Goal: Information Seeking & Learning: Find contact information

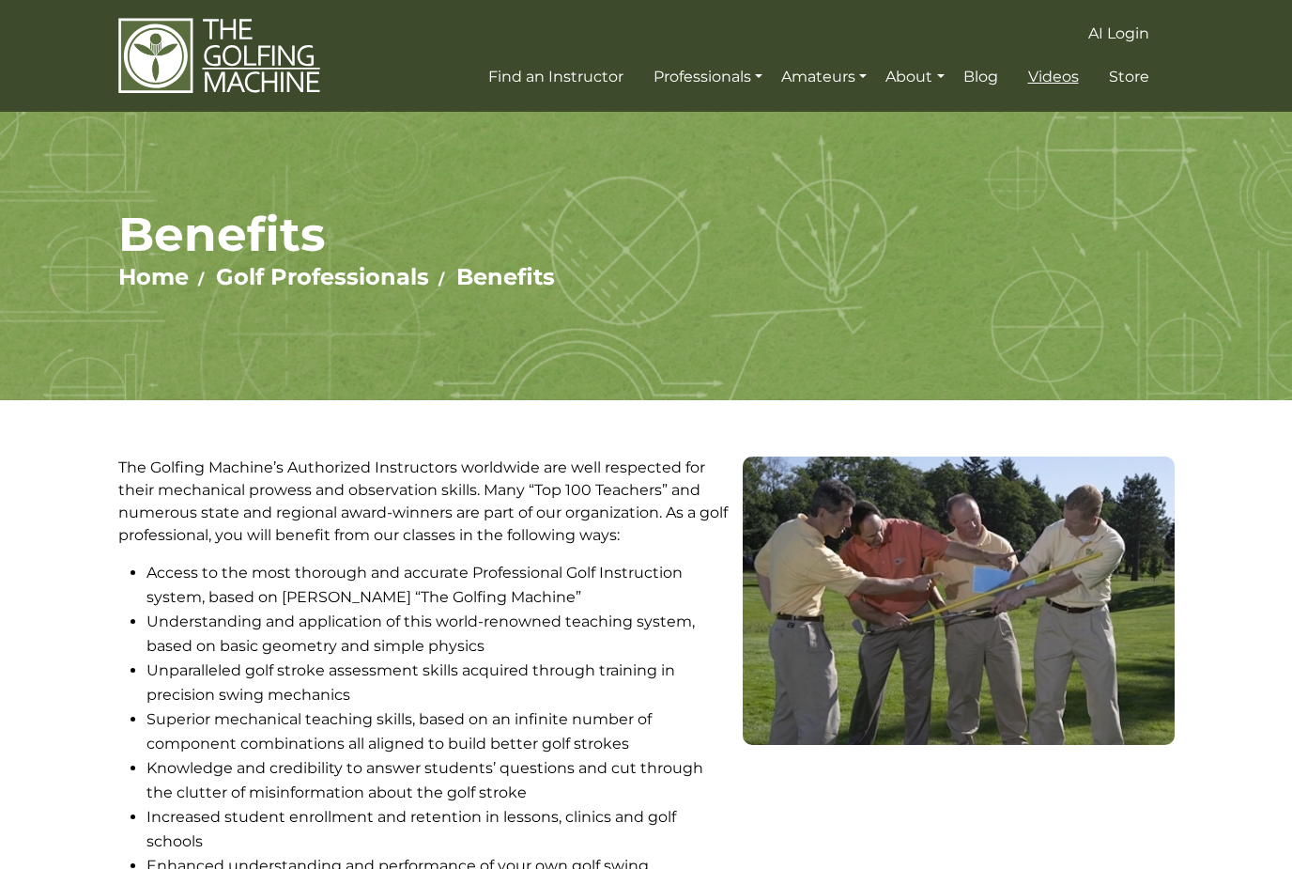
click at [1059, 76] on span "Videos" at bounding box center [1053, 77] width 51 height 18
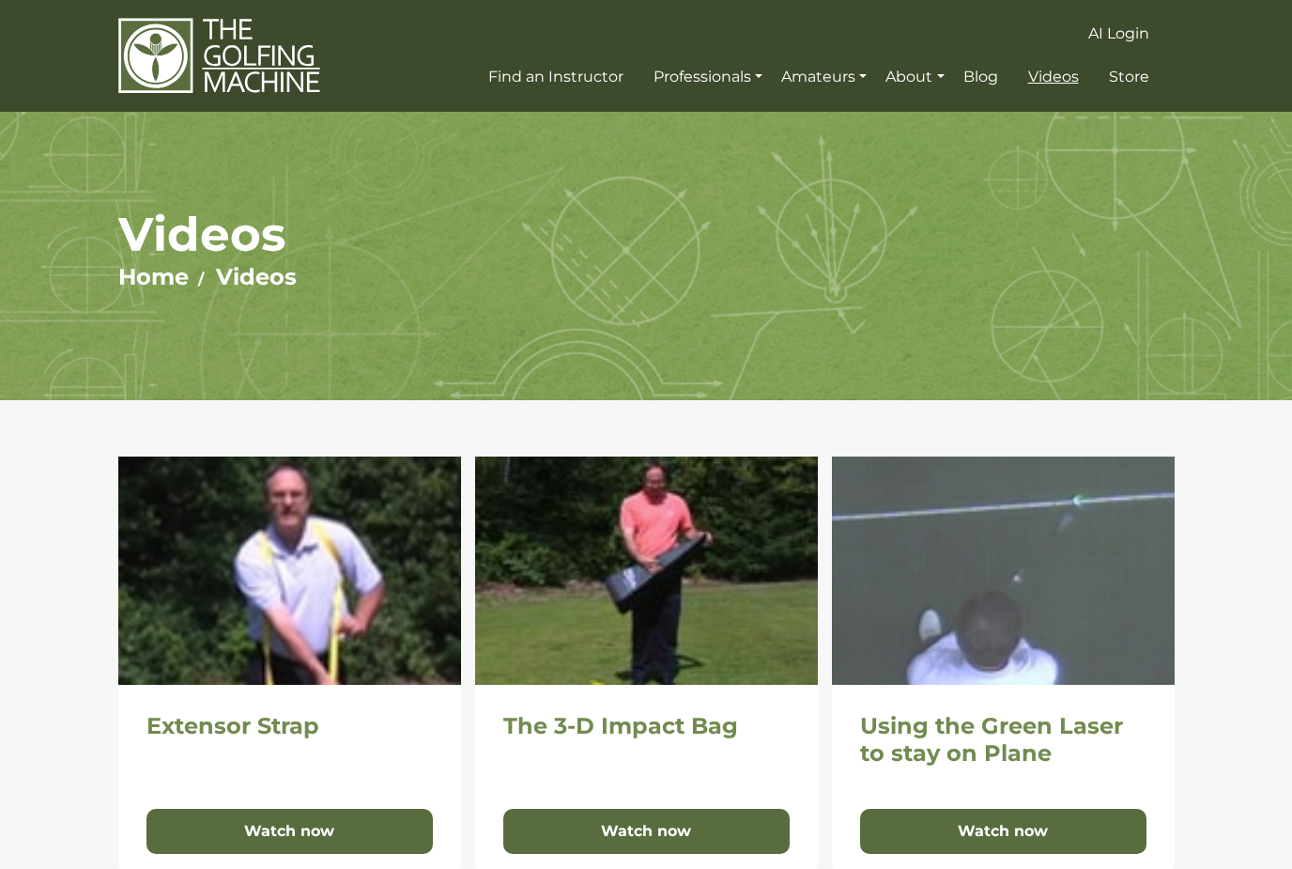
click at [1054, 68] on span "Videos" at bounding box center [1053, 77] width 51 height 18
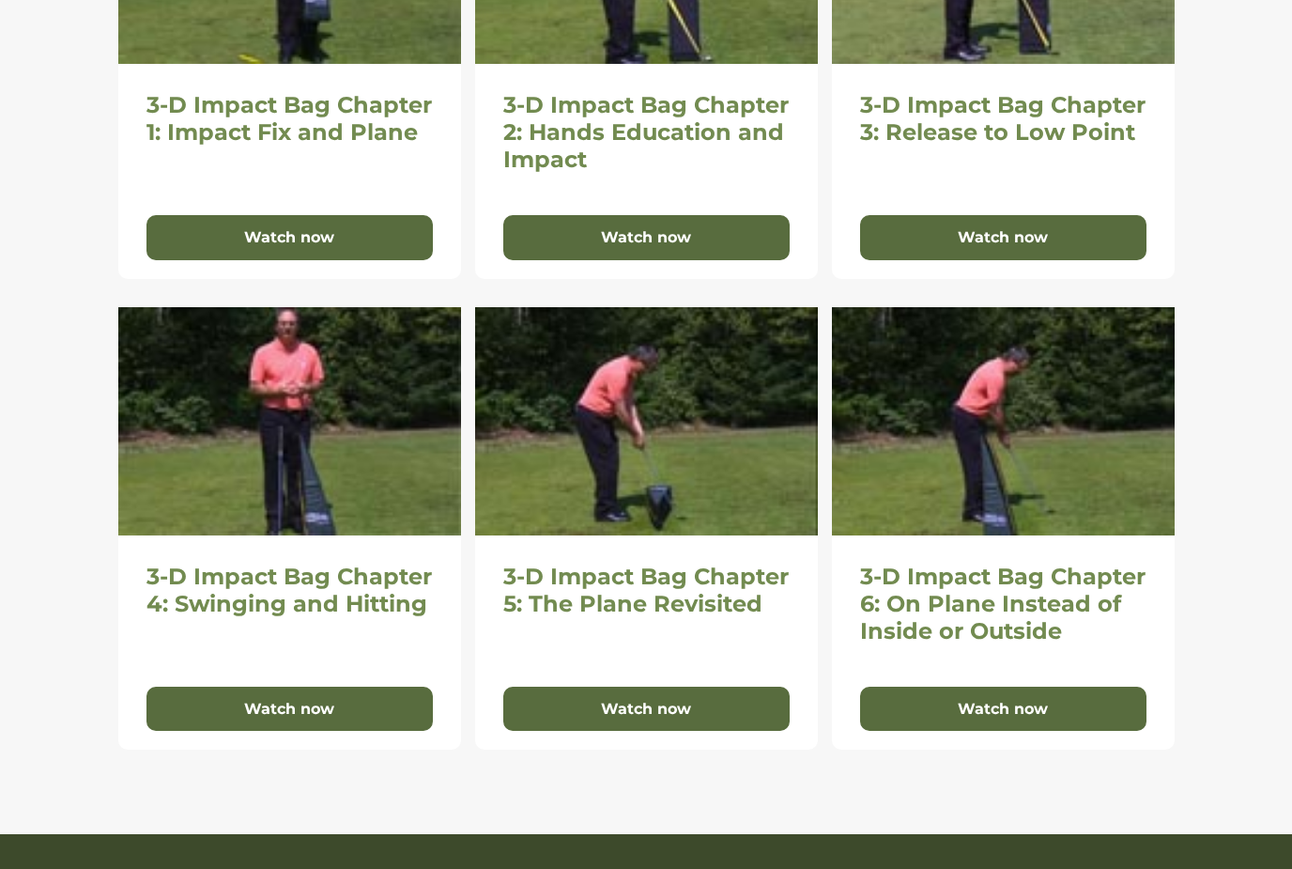
scroll to position [1145, 0]
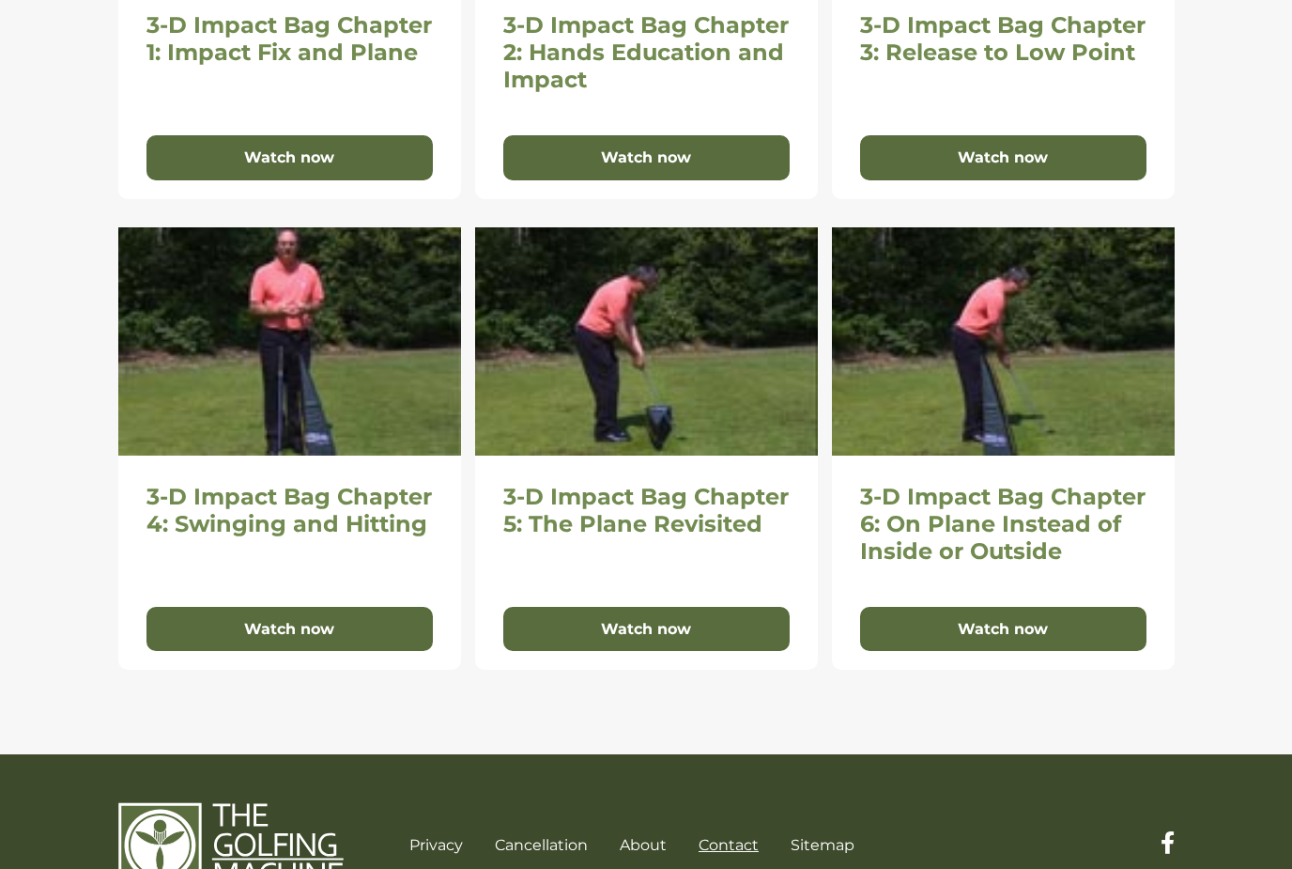
click at [728, 845] on link "Contact" at bounding box center [729, 845] width 60 height 18
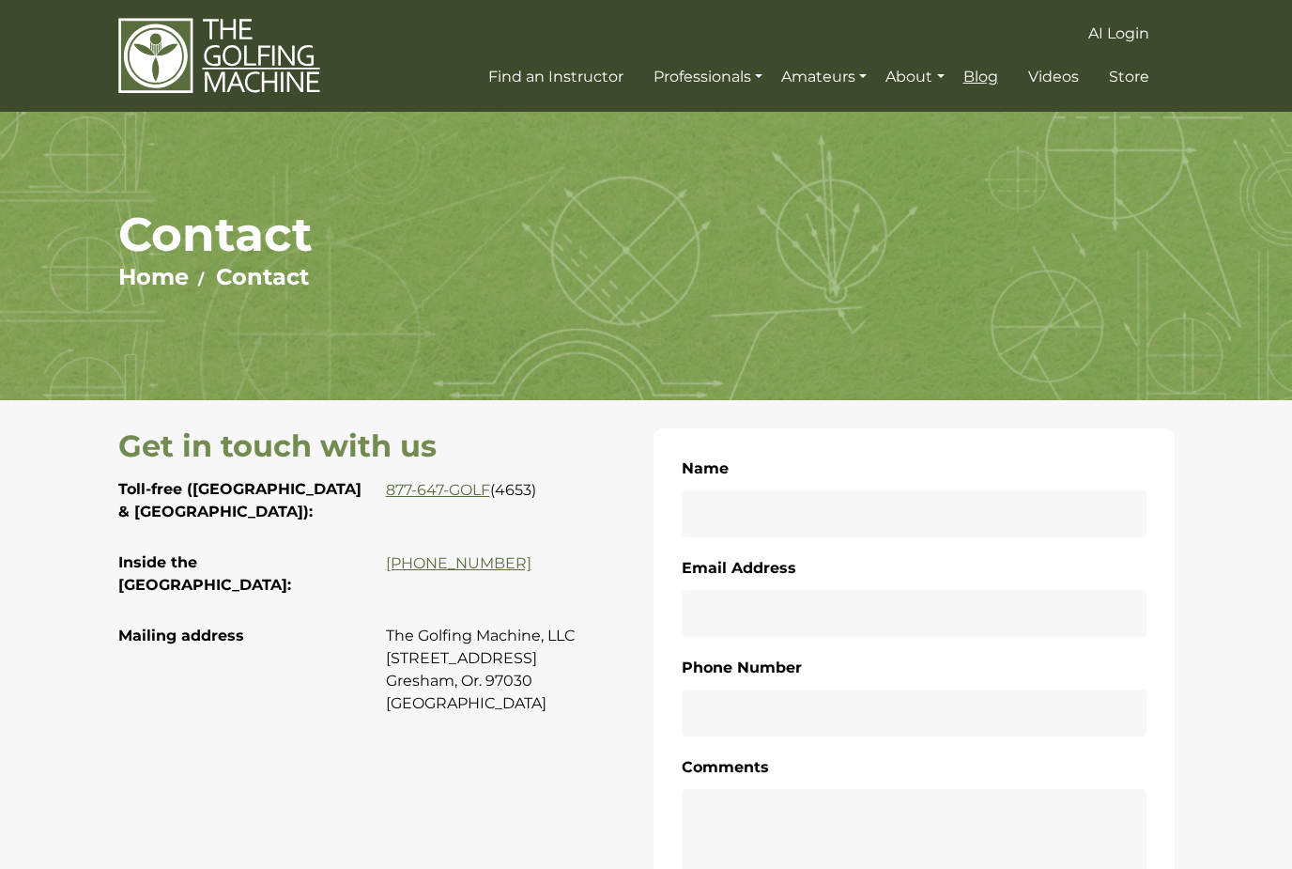
click at [991, 73] on span "Blog" at bounding box center [981, 77] width 35 height 18
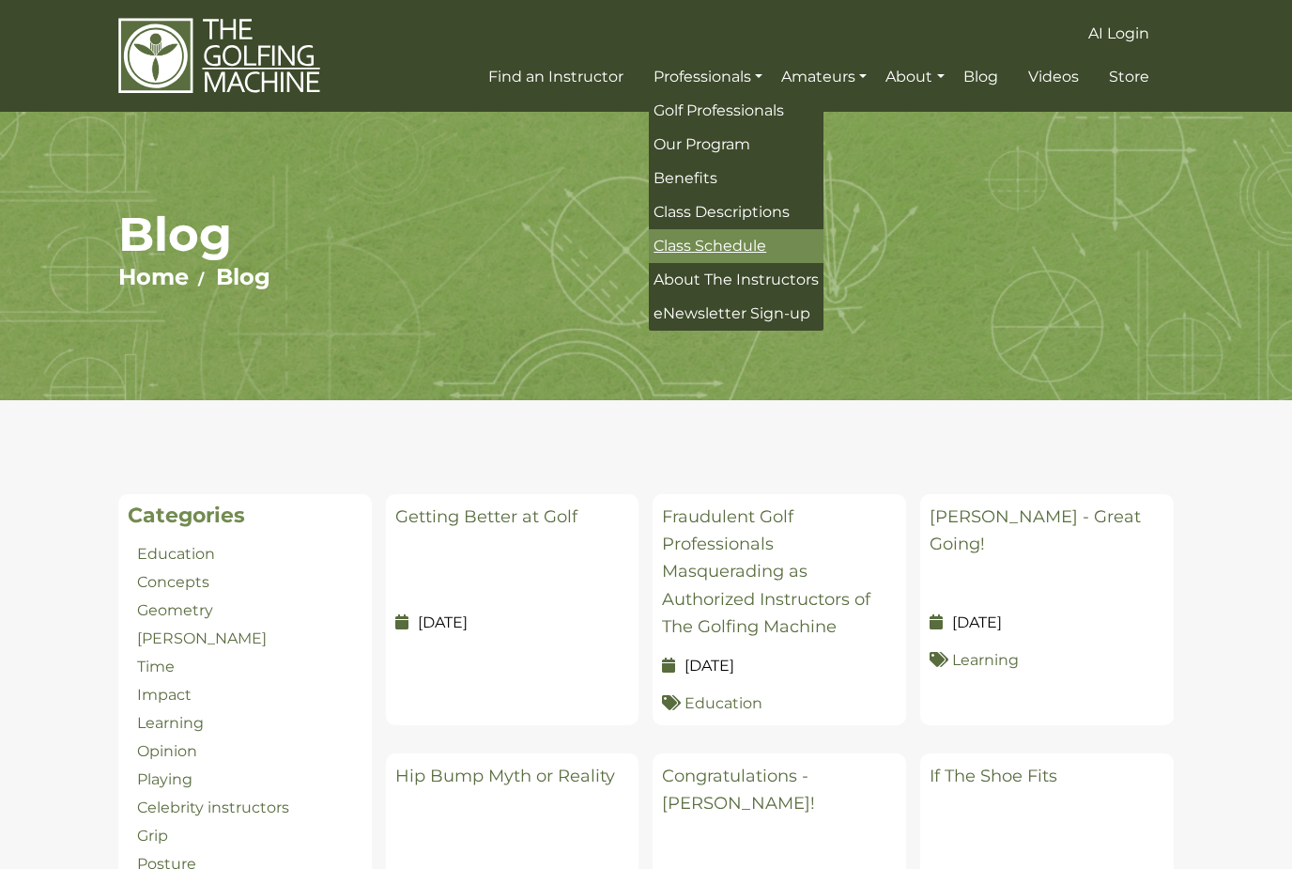
click at [730, 251] on span "Class Schedule" at bounding box center [710, 246] width 113 height 18
click at [969, 276] on ul "Home Blog" at bounding box center [646, 277] width 1057 height 29
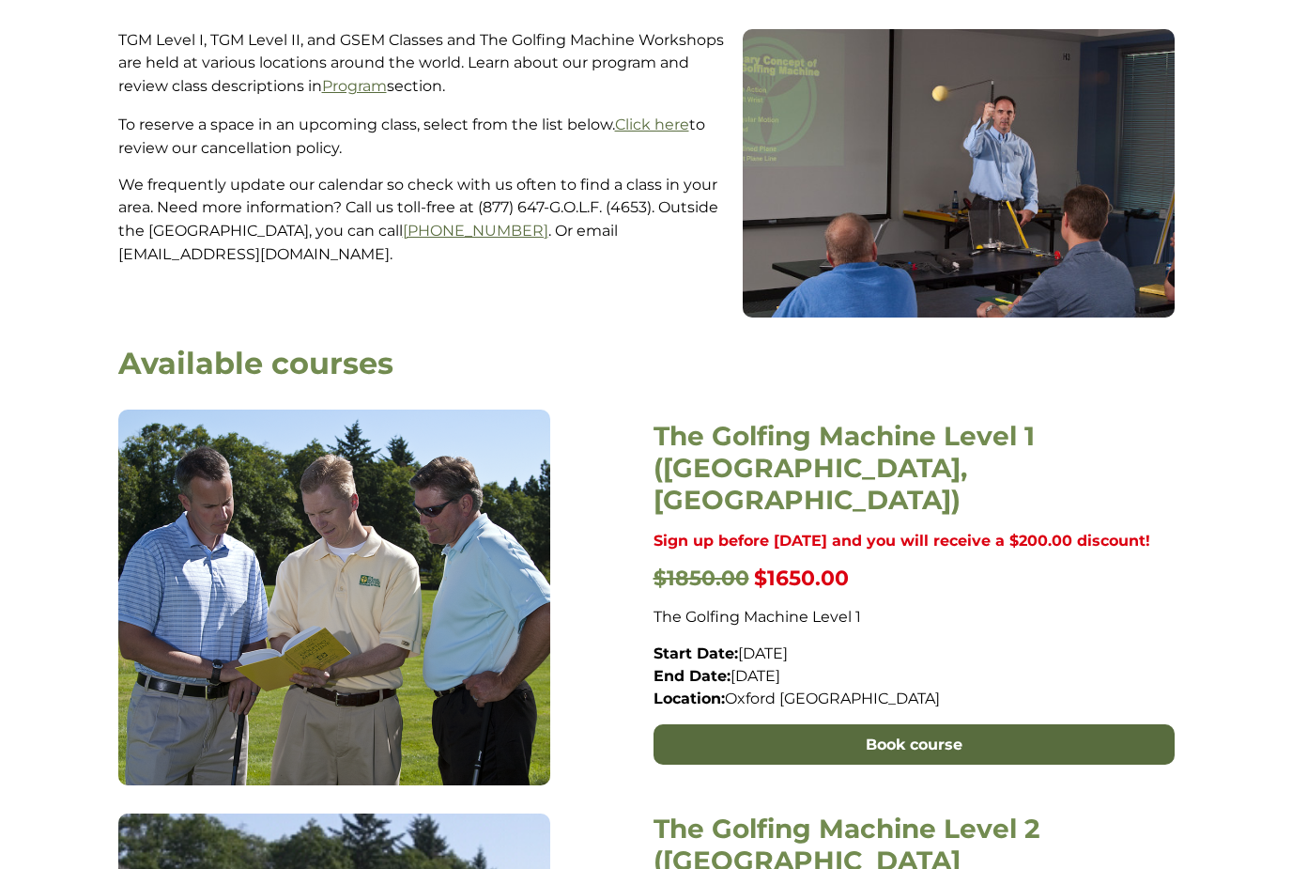
scroll to position [427, 0]
click at [1139, 656] on p "Start Date: [DATE] End Date: [DATE] Location: [GEOGRAPHIC_DATA] [GEOGRAPHIC_DAT…" at bounding box center [914, 676] width 521 height 68
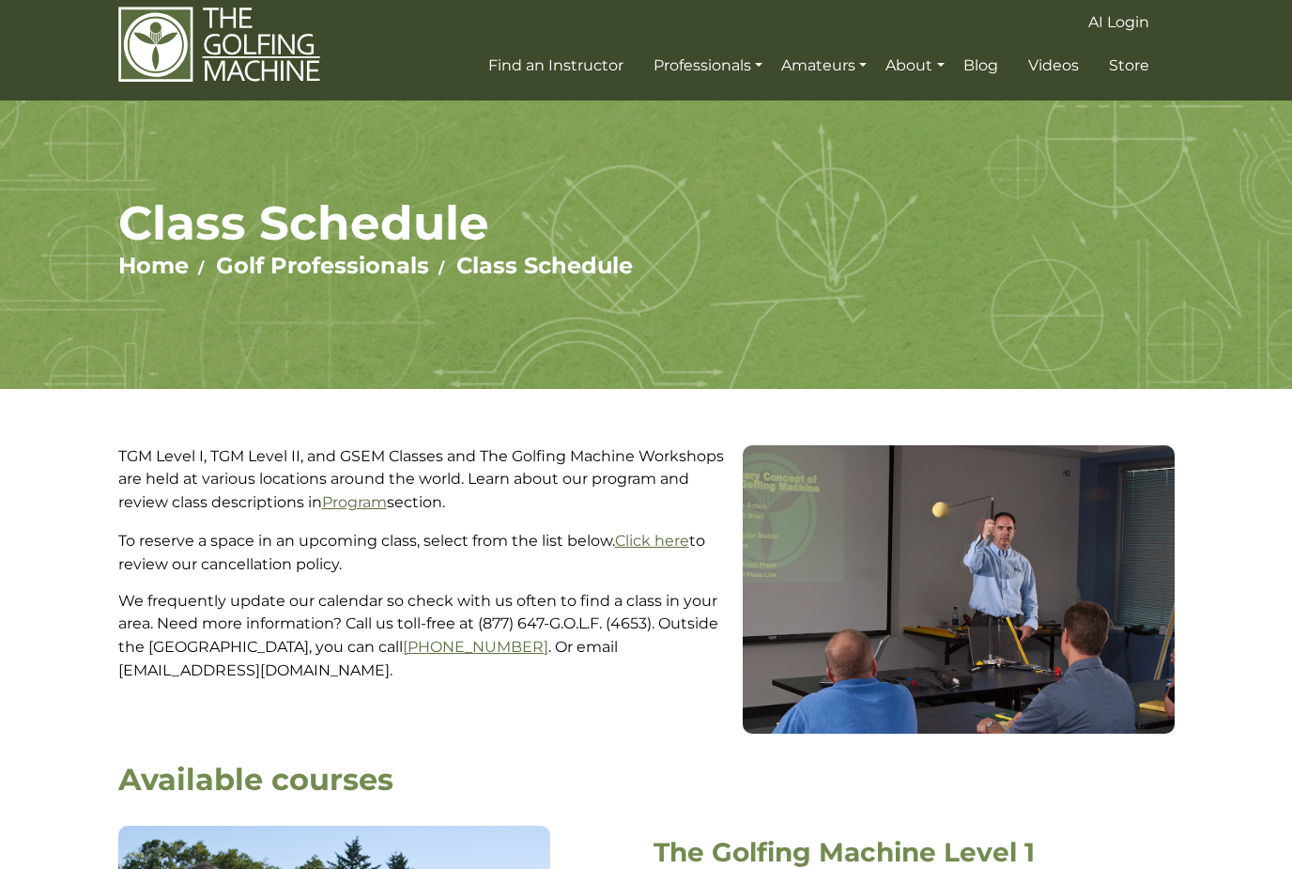
scroll to position [0, 0]
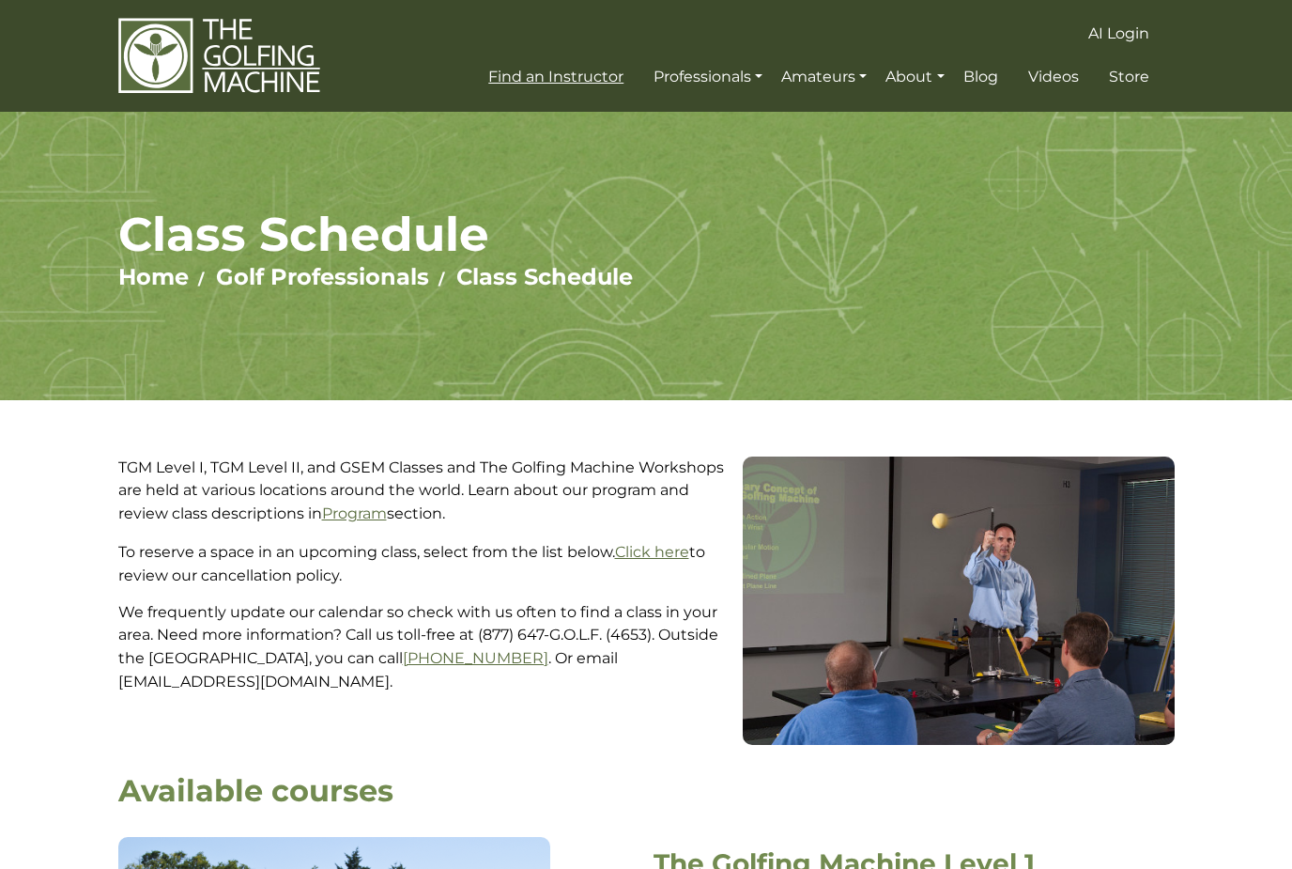
click at [578, 74] on span "Find an Instructor" at bounding box center [555, 77] width 135 height 18
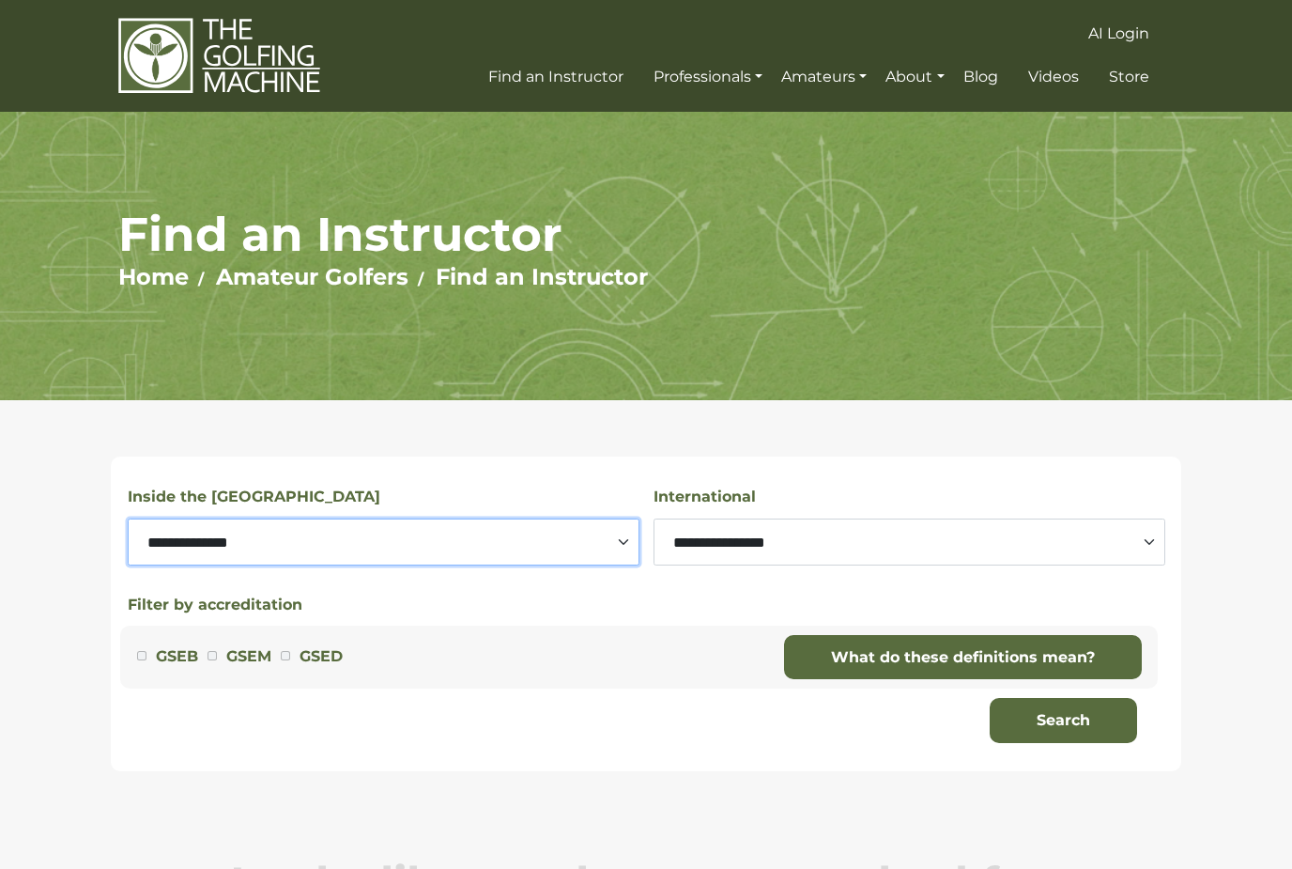
click at [635, 552] on select "**********" at bounding box center [384, 541] width 512 height 47
select select "****"
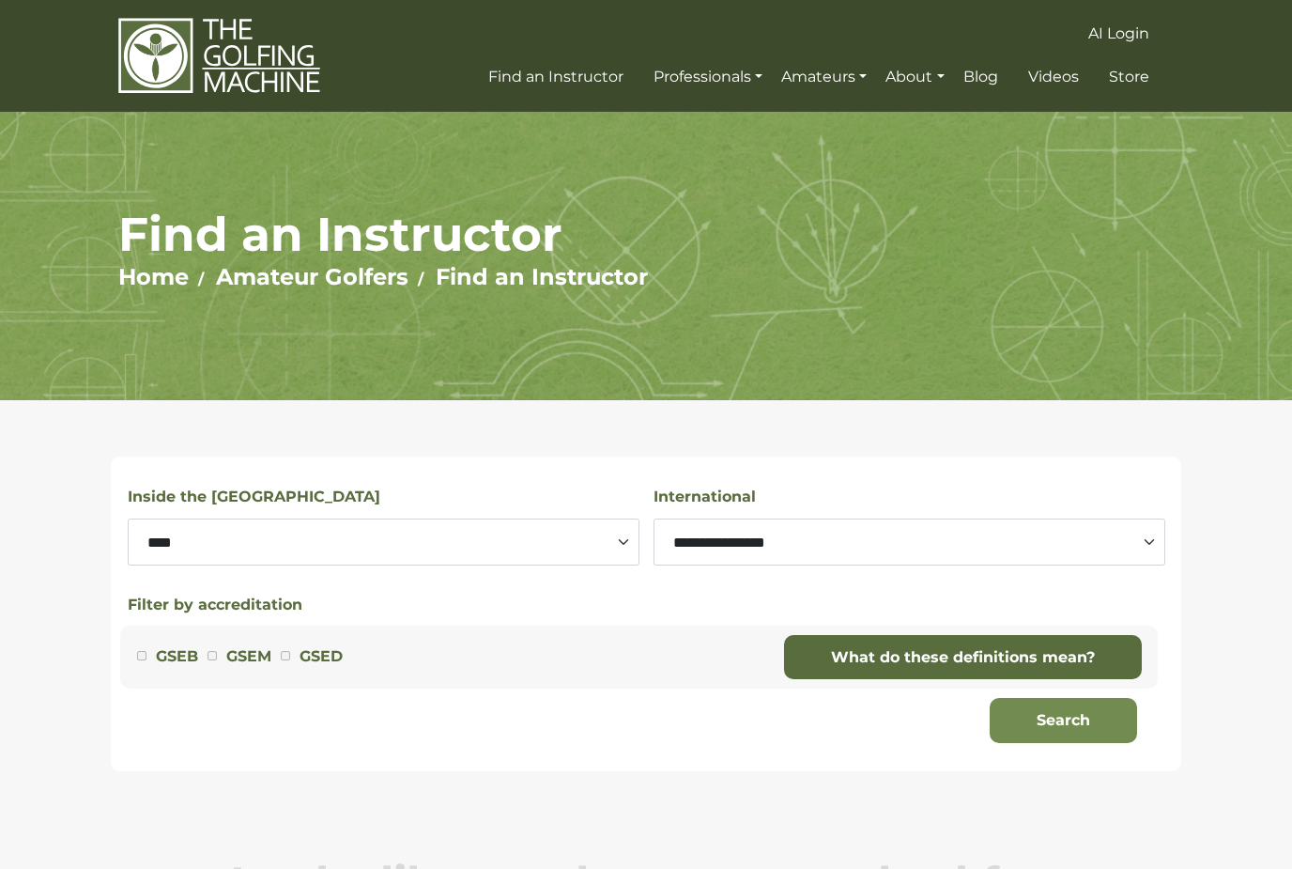
click at [1078, 727] on button "Search" at bounding box center [1063, 720] width 147 height 45
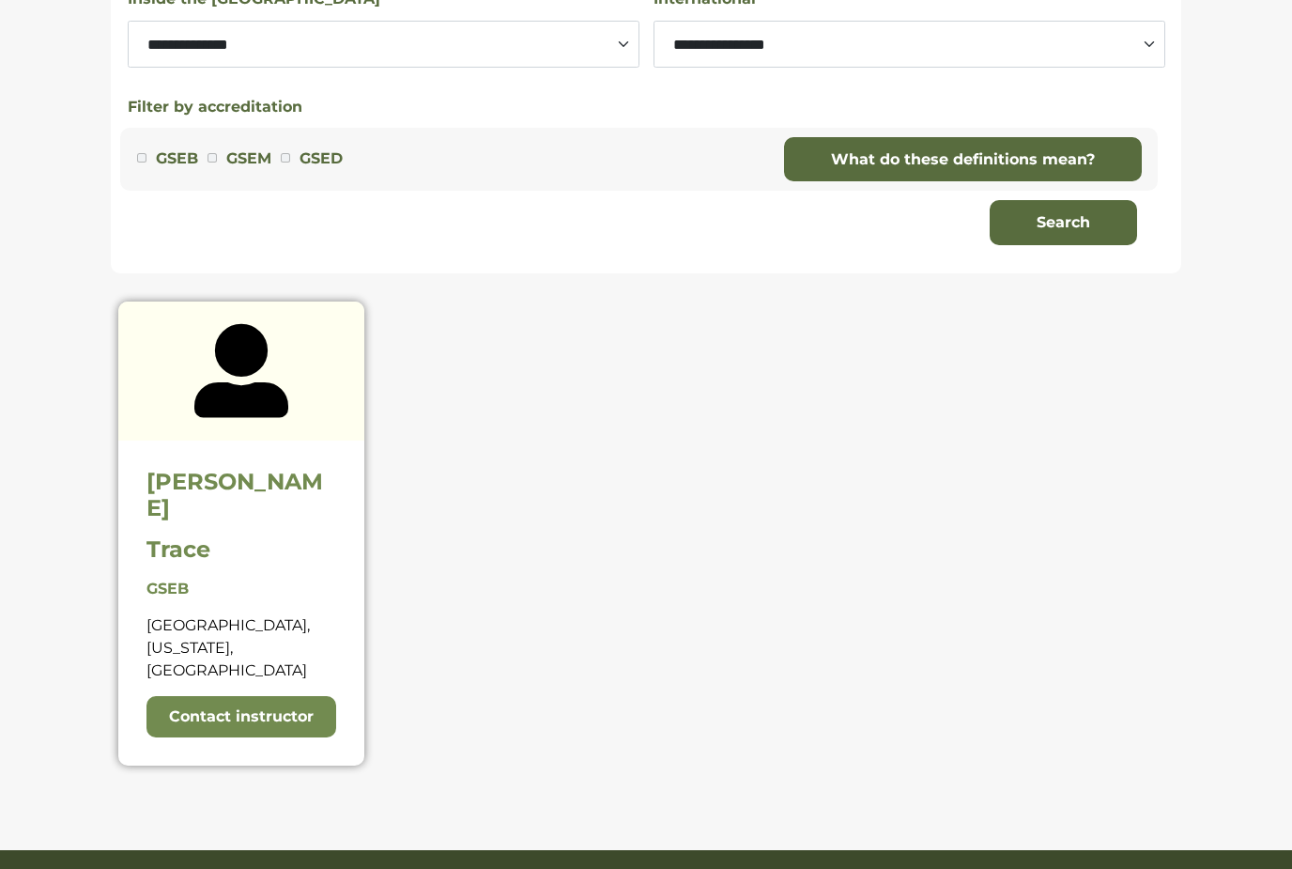
scroll to position [498, 0]
click at [321, 696] on link "Contact instructor" at bounding box center [242, 716] width 191 height 41
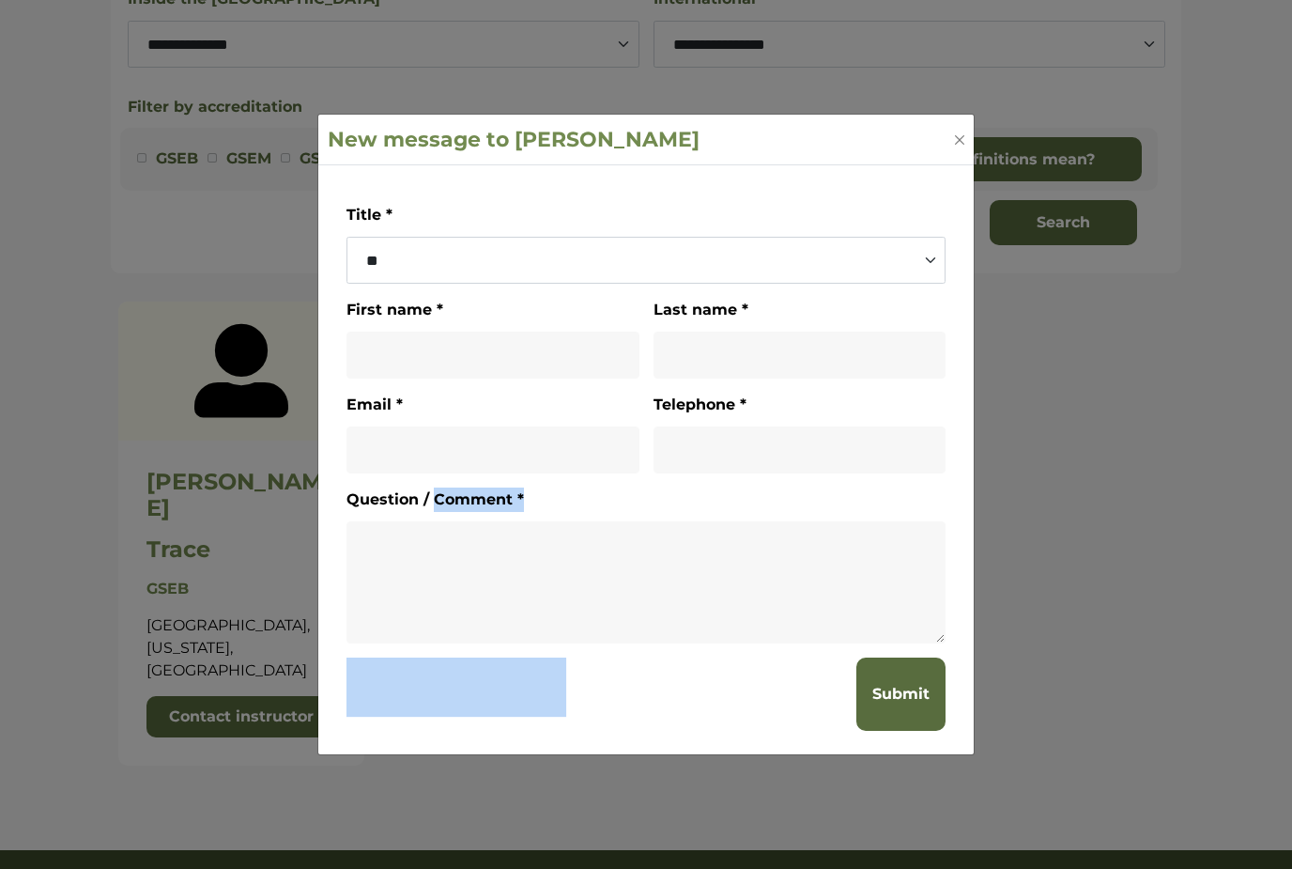
click at [857, 610] on textarea at bounding box center [646, 582] width 599 height 122
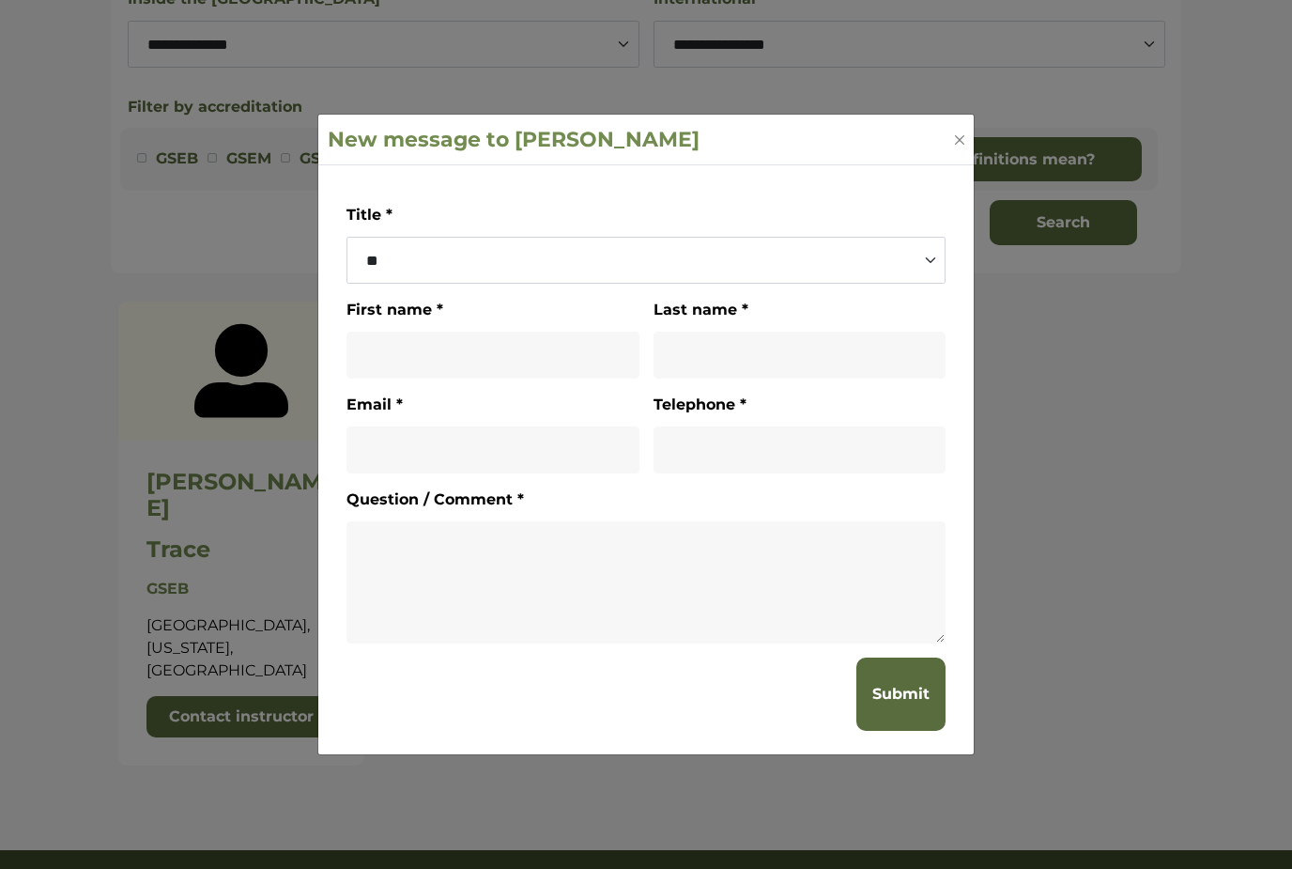
click at [954, 165] on div "New message to Tony Trace" at bounding box center [646, 140] width 656 height 51
click at [968, 149] on button "Close" at bounding box center [959, 140] width 19 height 19
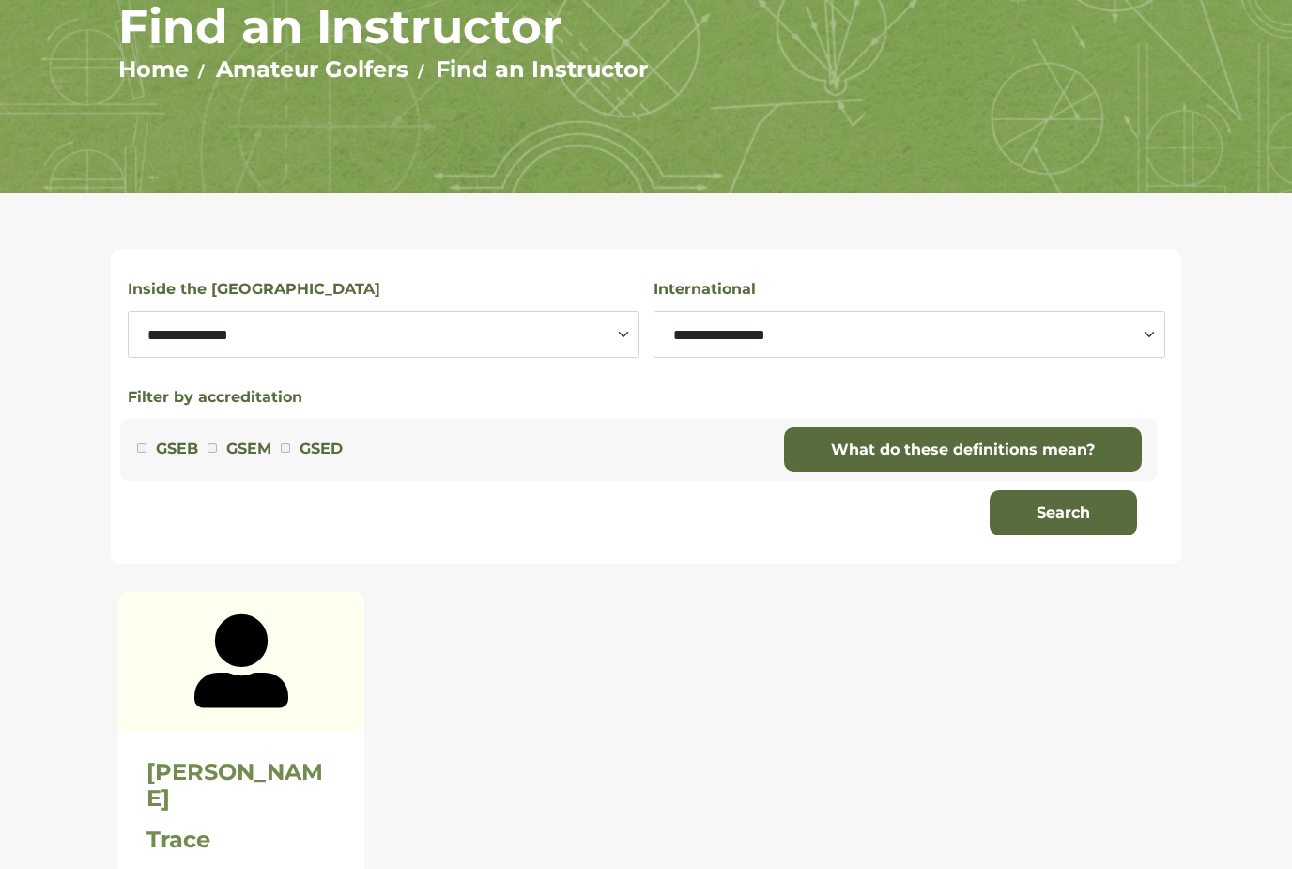
scroll to position [0, 0]
